Goal: Book appointment/travel/reservation

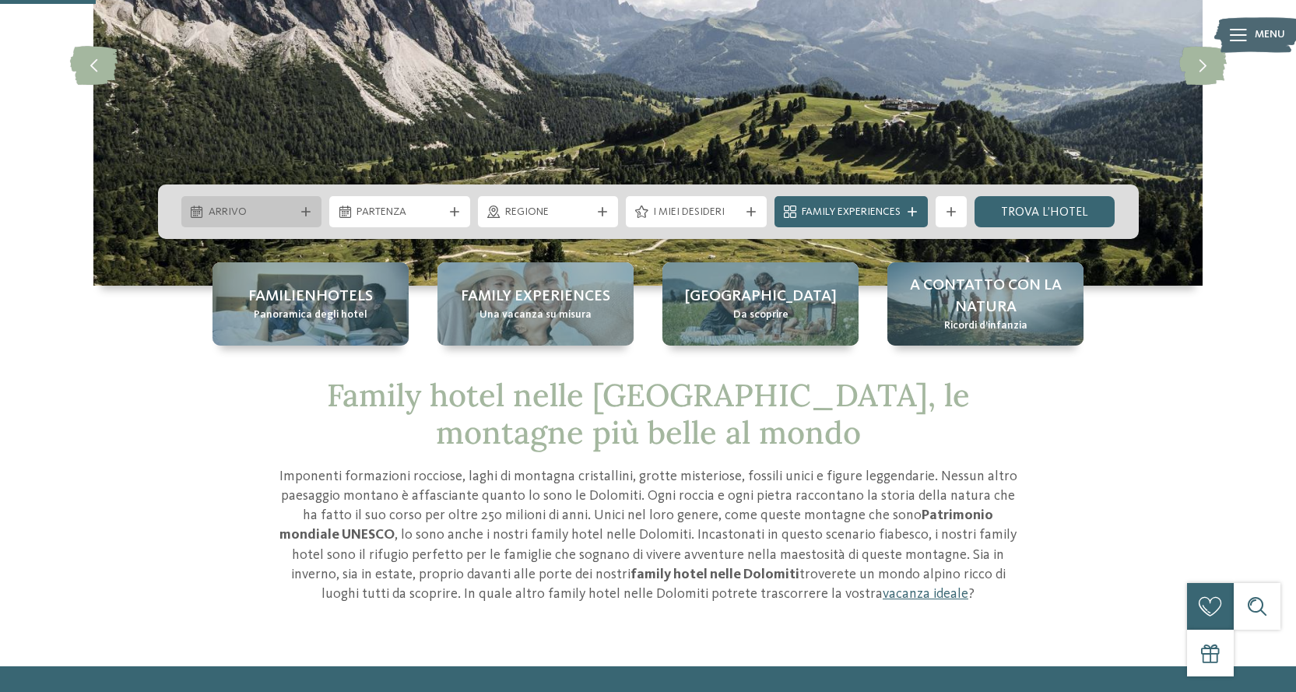
click at [280, 208] on span "Arrivo" at bounding box center [252, 213] width 86 height 16
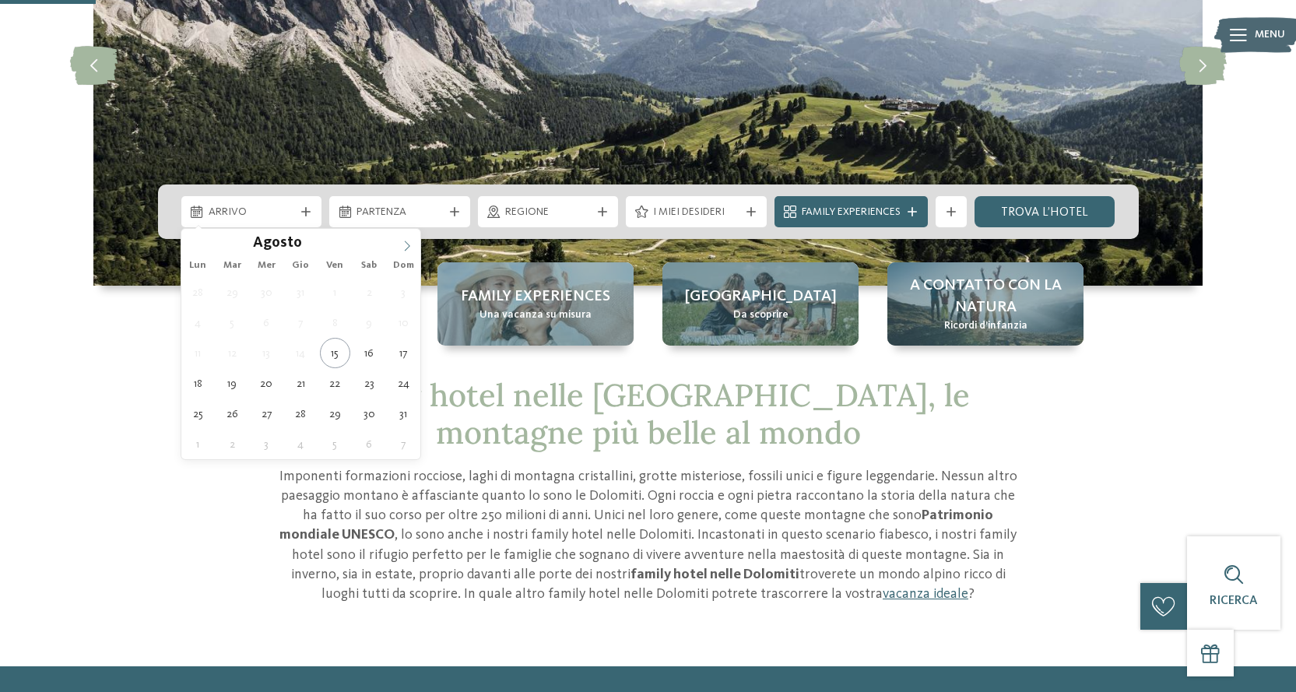
click at [405, 249] on icon at bounding box center [407, 246] width 11 height 11
type input "****"
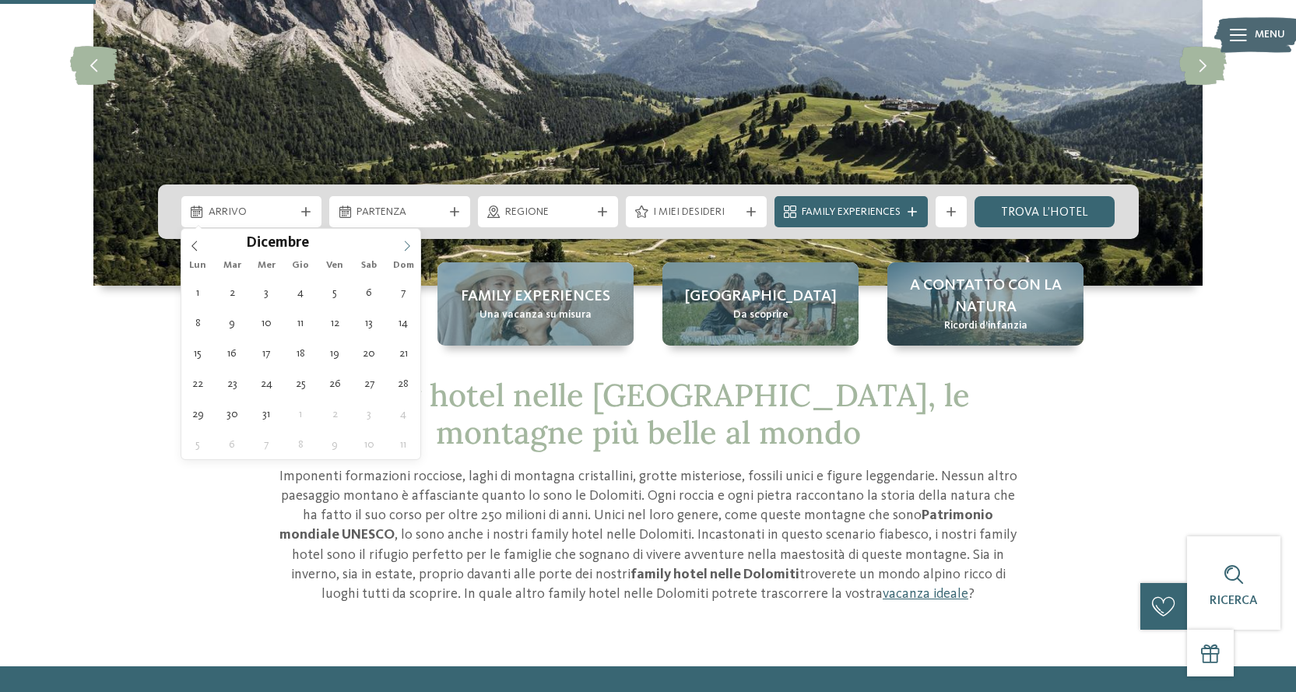
click at [405, 249] on icon at bounding box center [407, 246] width 11 height 11
type div "[DATE]"
type input "****"
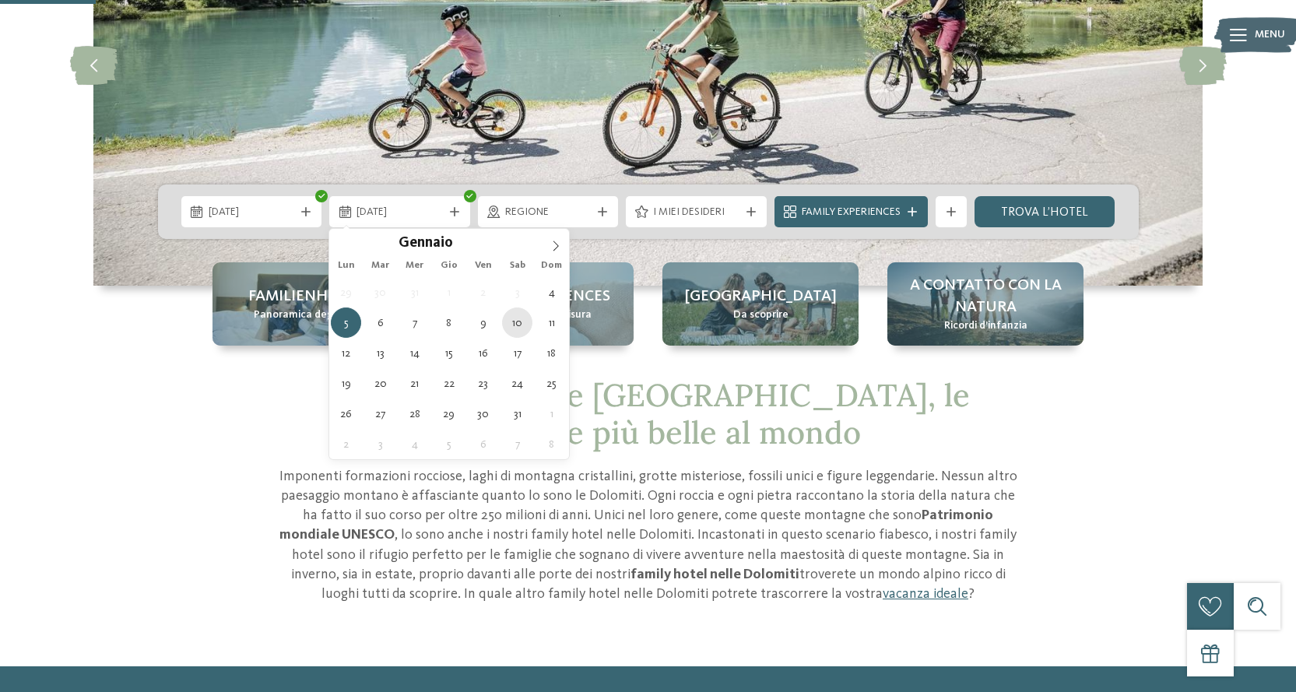
type div "[DATE]"
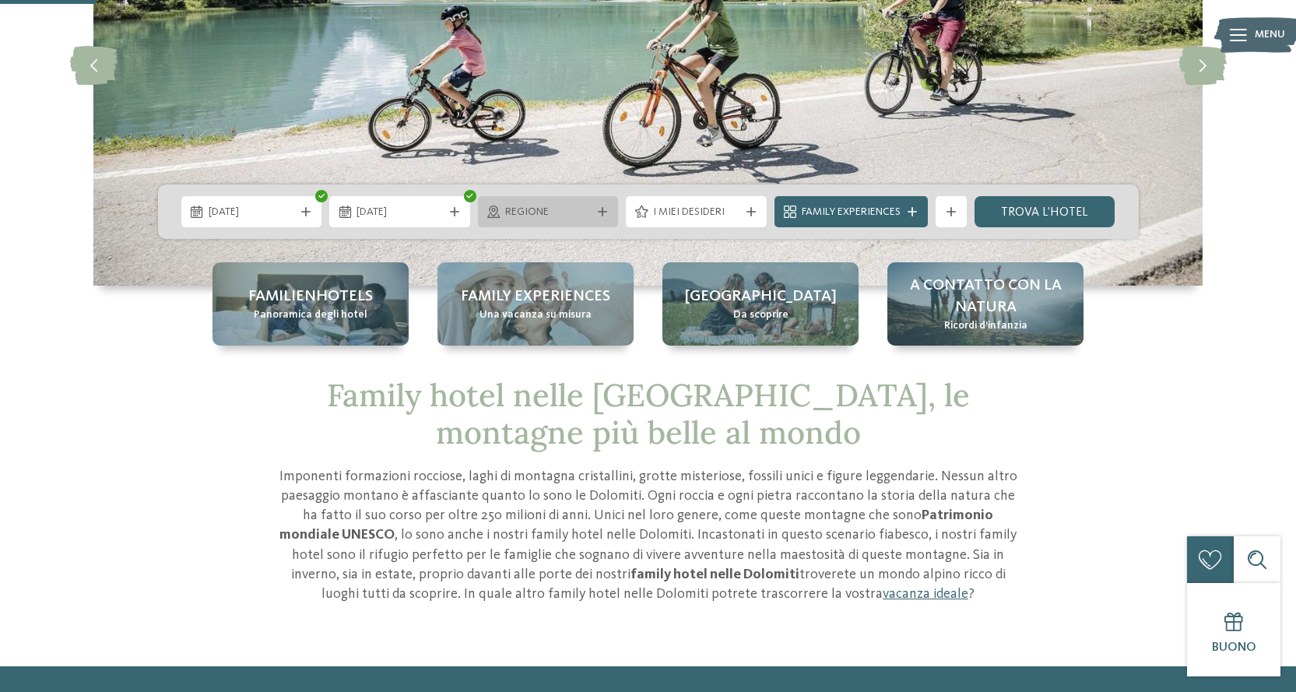
click at [585, 209] on span "Regione" at bounding box center [548, 213] width 86 height 16
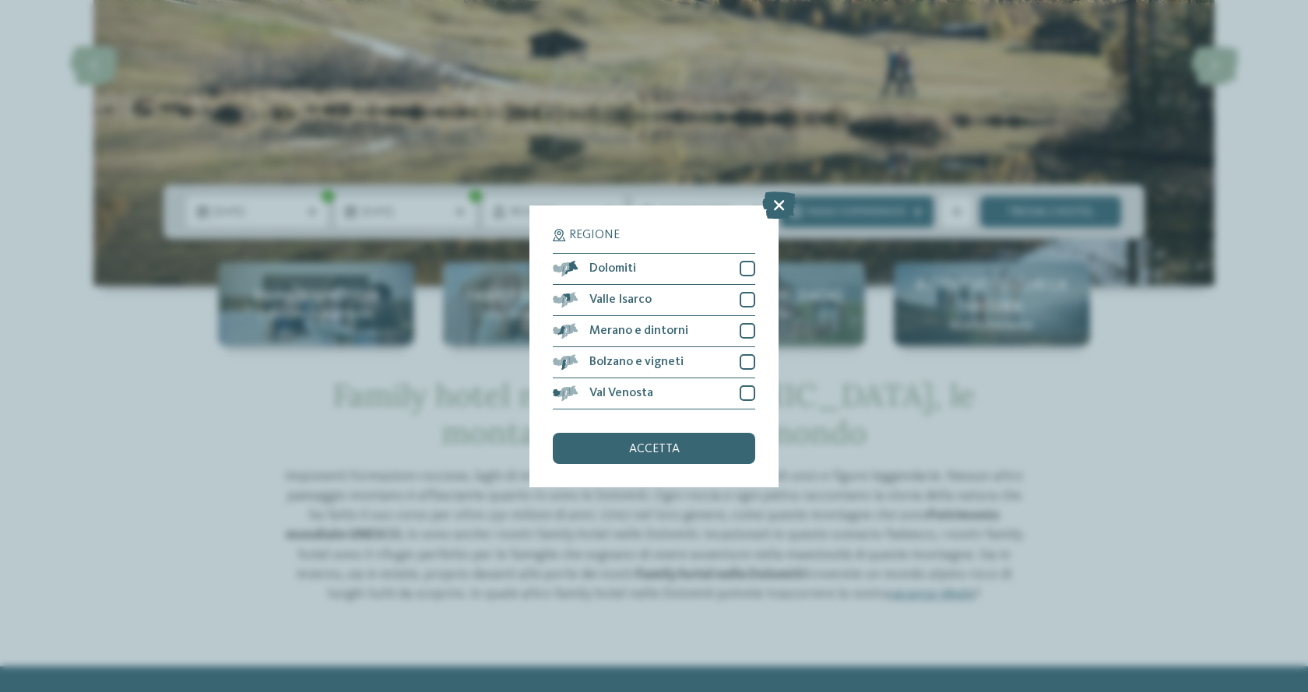
click at [755, 269] on div "Regione Dolomiti Valle Isarco" at bounding box center [653, 346] width 249 height 282
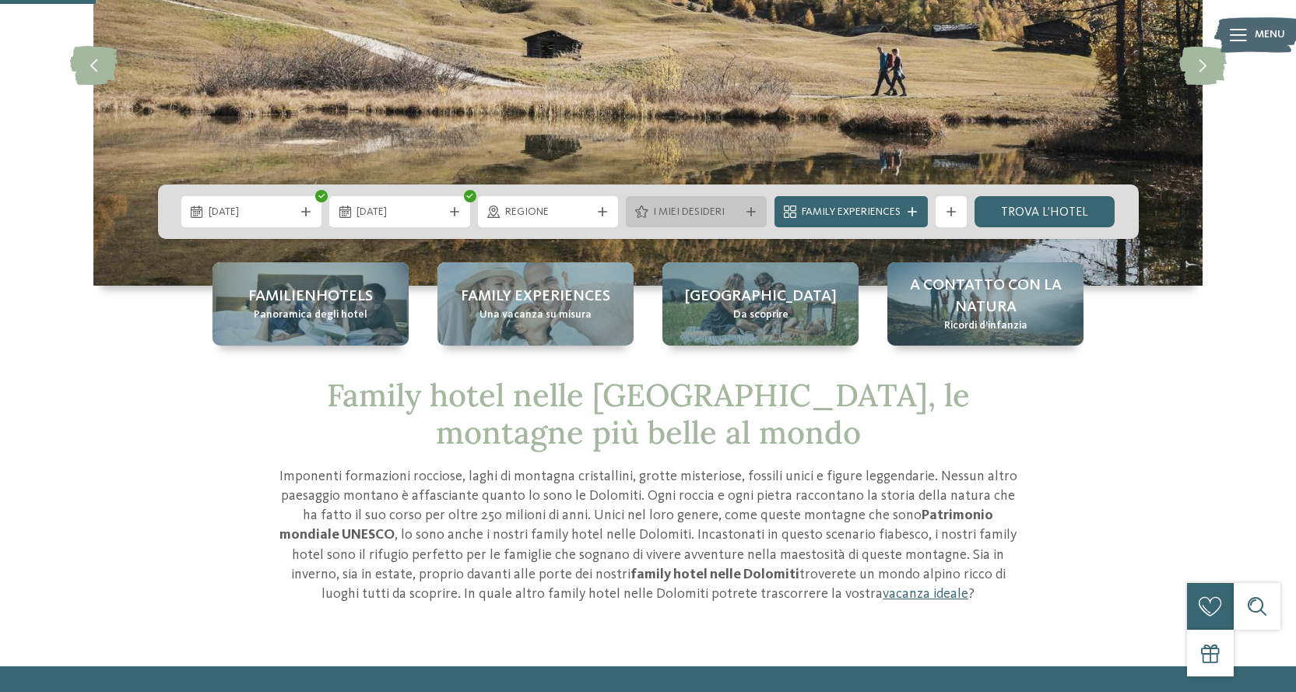
click at [720, 212] on span "I miei desideri" at bounding box center [696, 213] width 86 height 16
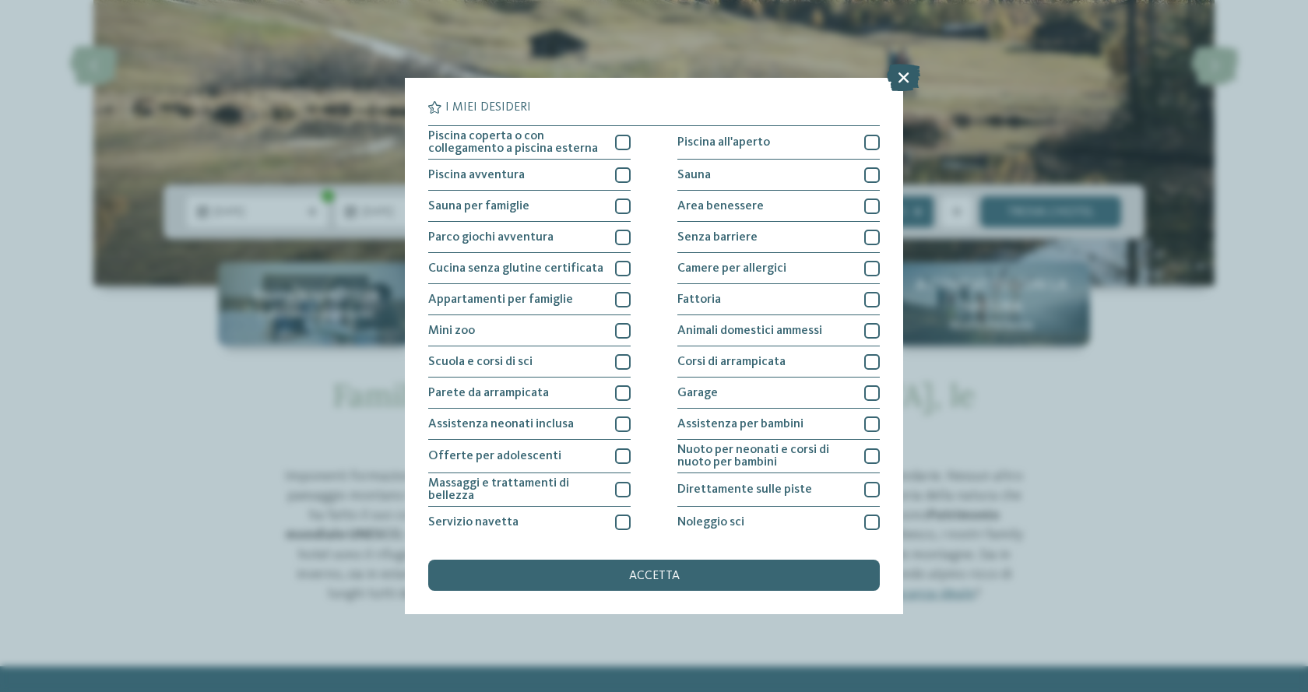
click at [917, 78] on icon at bounding box center [903, 77] width 33 height 27
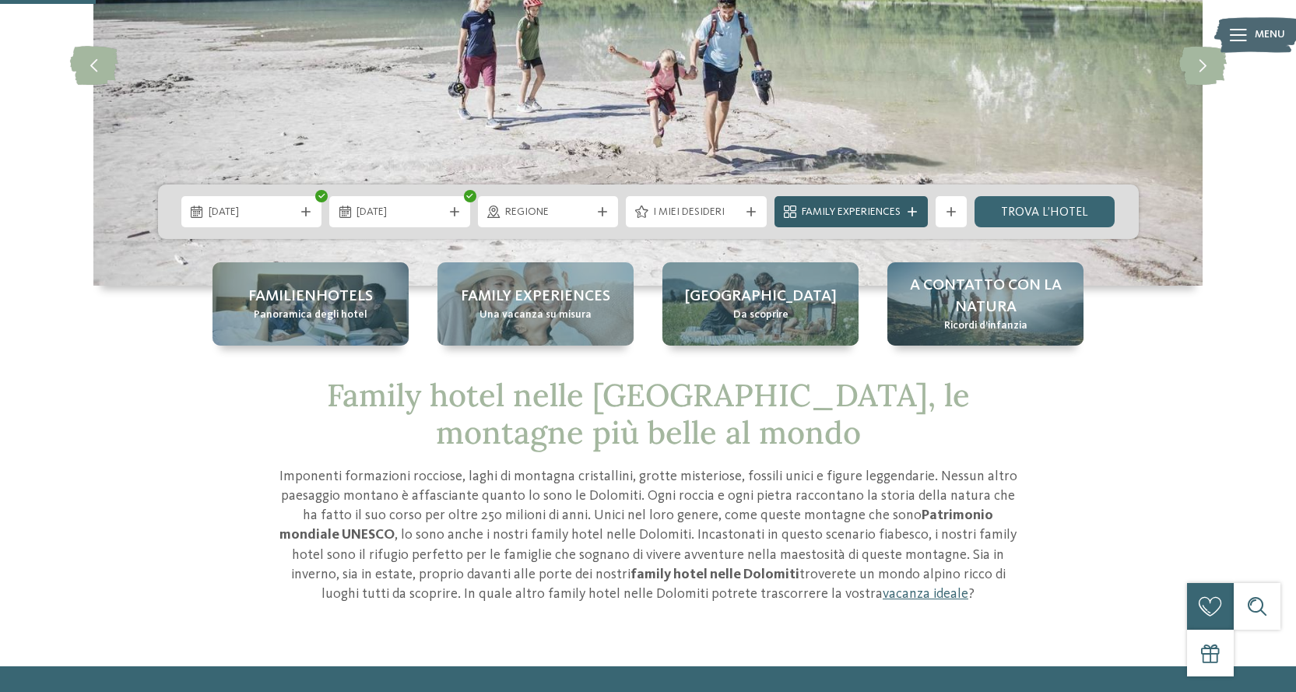
click at [838, 210] on span "Family Experiences" at bounding box center [851, 213] width 99 height 16
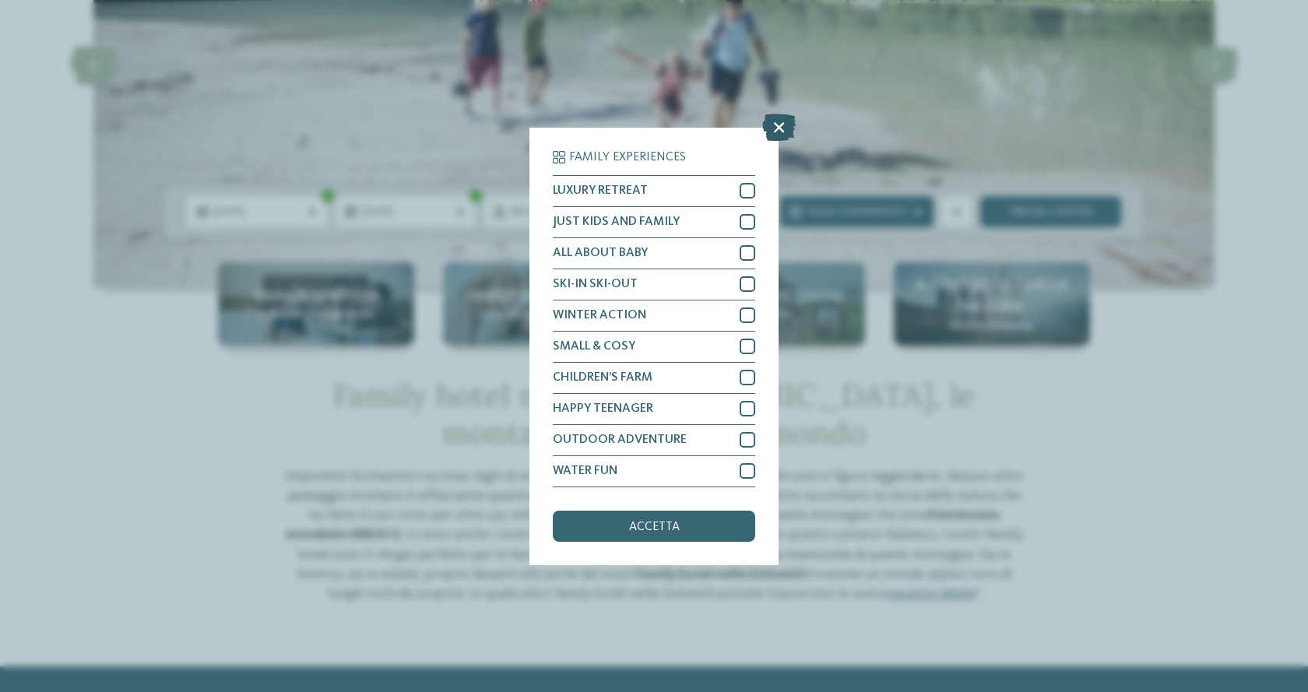
click at [778, 118] on icon at bounding box center [778, 126] width 33 height 27
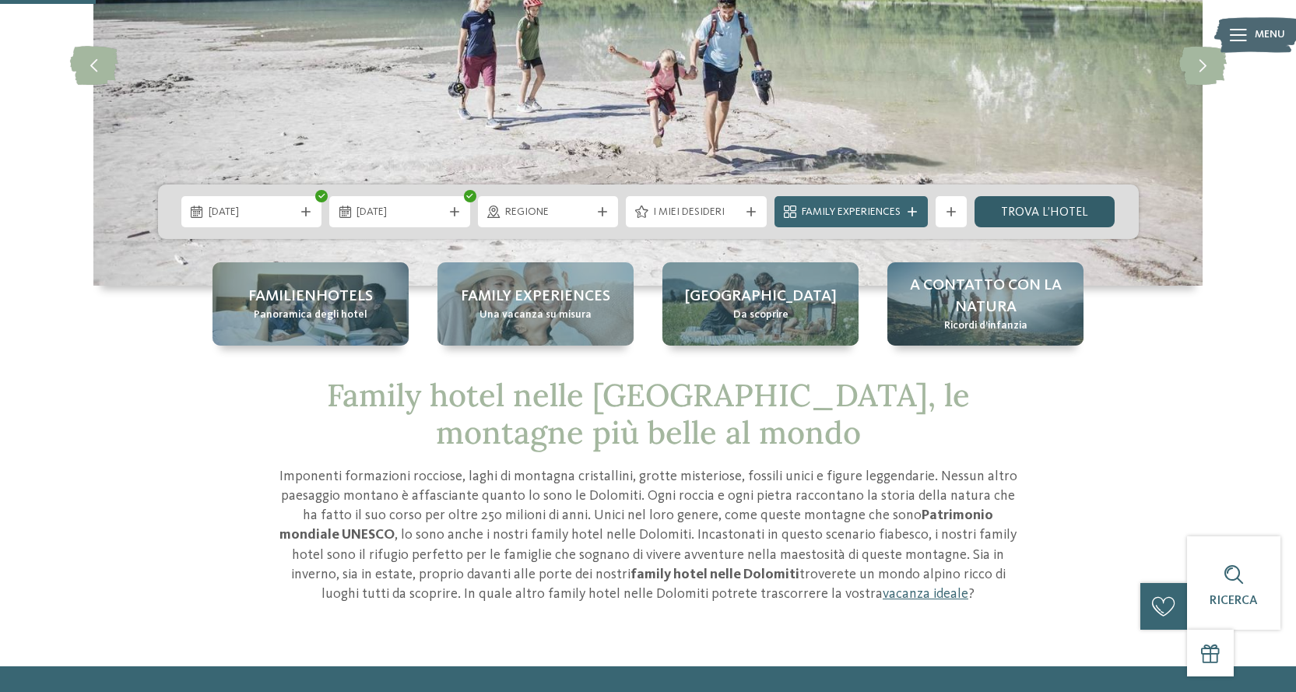
click at [1039, 218] on link "trova l’hotel" at bounding box center [1044, 211] width 141 height 31
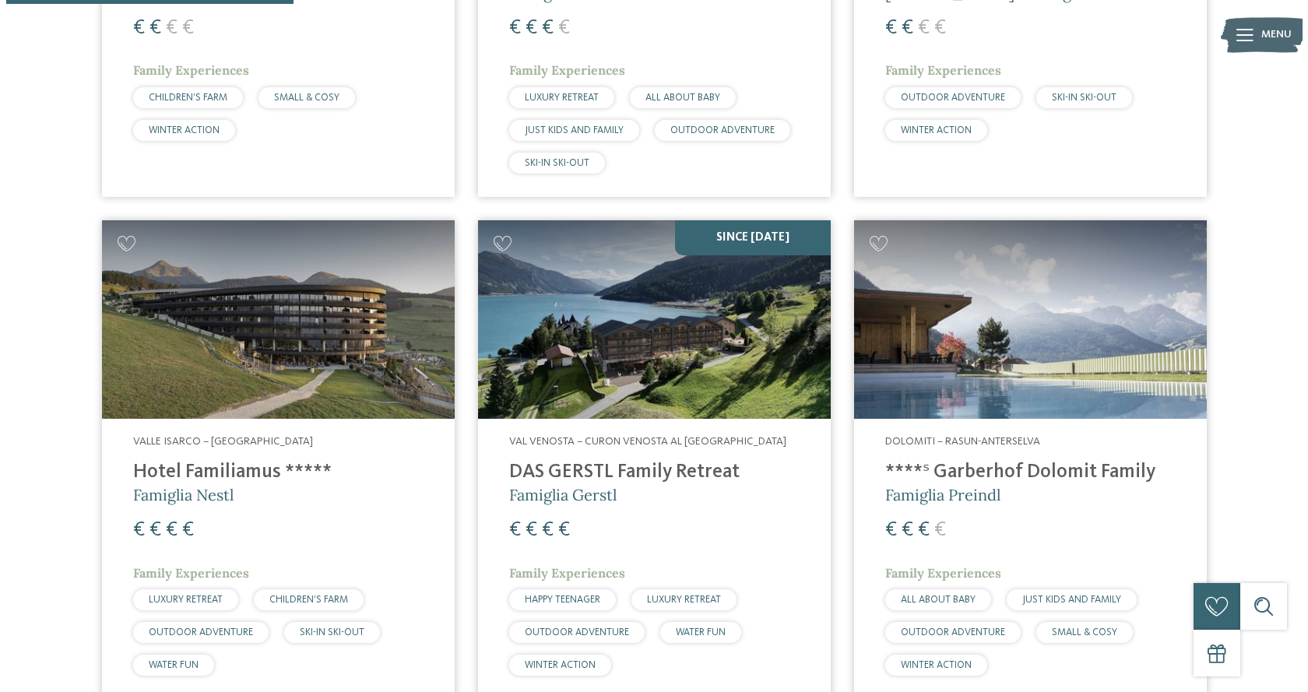
scroll to position [744, 0]
